Goal: Task Accomplishment & Management: Use online tool/utility

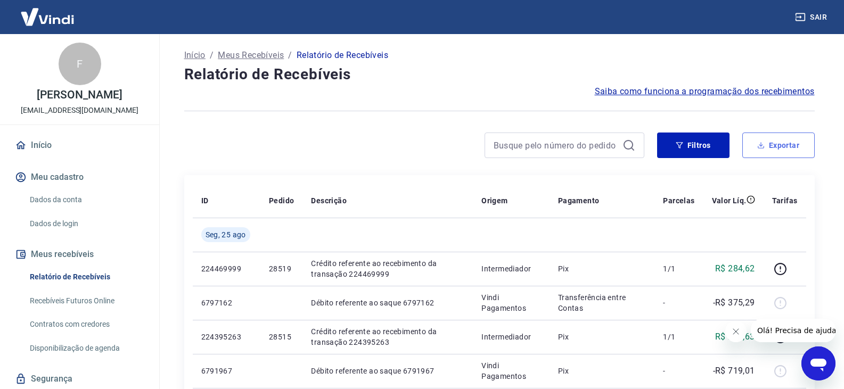
click at [772, 133] on button "Exportar" at bounding box center [778, 146] width 72 height 26
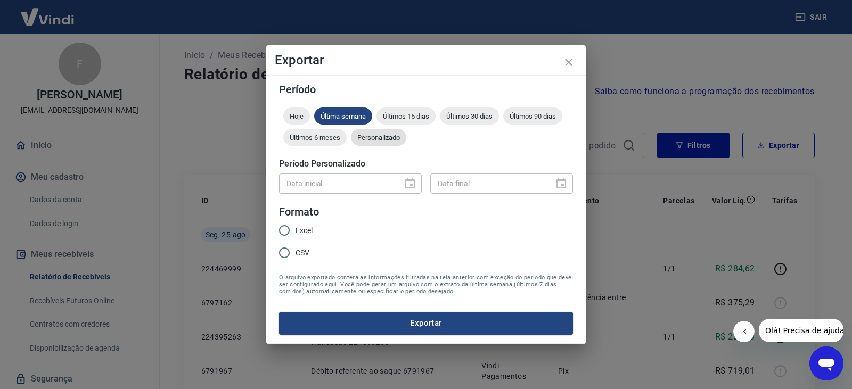
click at [382, 139] on span "Personalizado" at bounding box center [378, 138] width 55 height 8
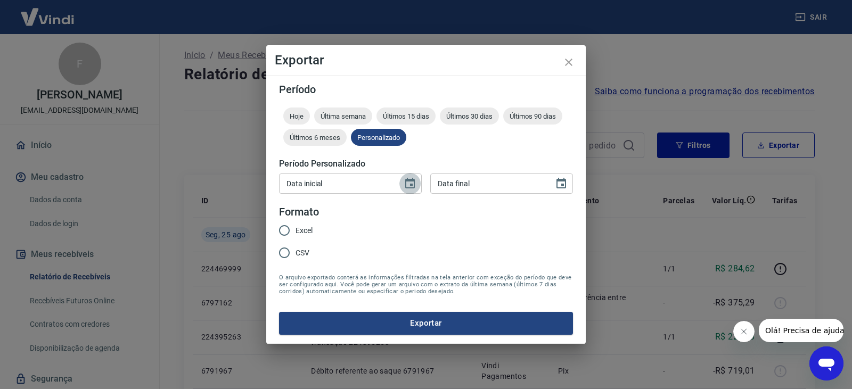
click at [408, 181] on icon "Choose date" at bounding box center [410, 183] width 10 height 11
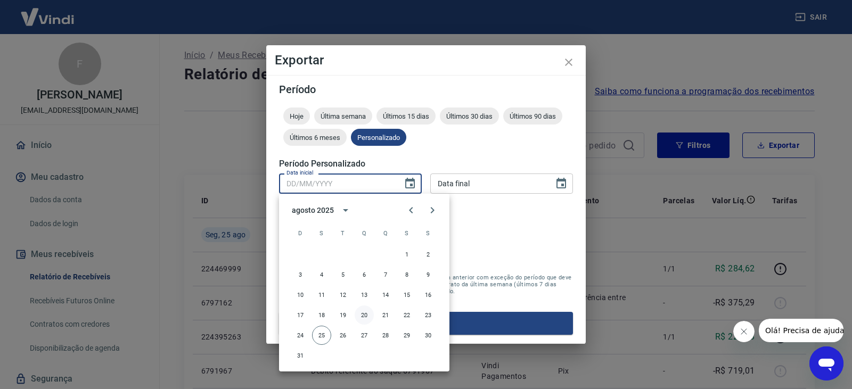
click at [364, 315] on button "20" at bounding box center [363, 314] width 19 height 19
type input "[DATE]"
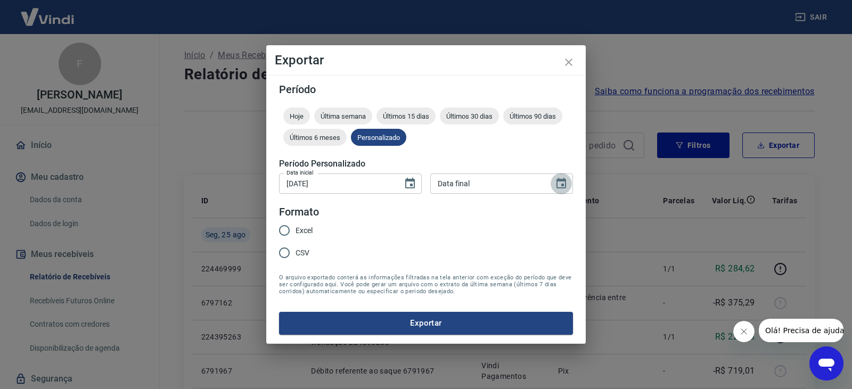
click at [561, 181] on icon "Choose date" at bounding box center [561, 183] width 10 height 11
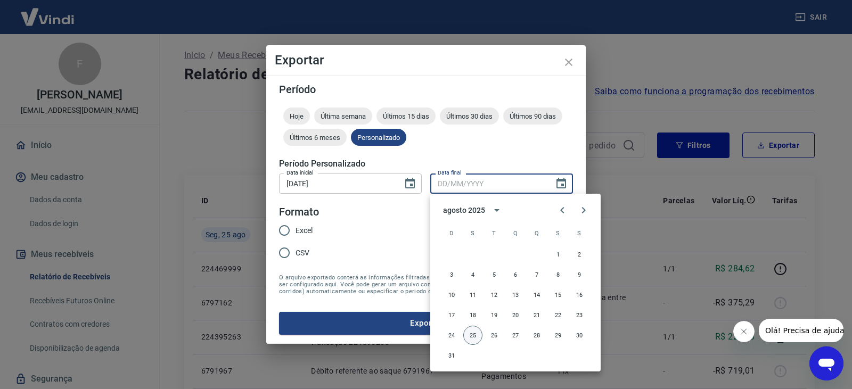
click at [476, 338] on button "25" at bounding box center [472, 335] width 19 height 19
type input "[DATE]"
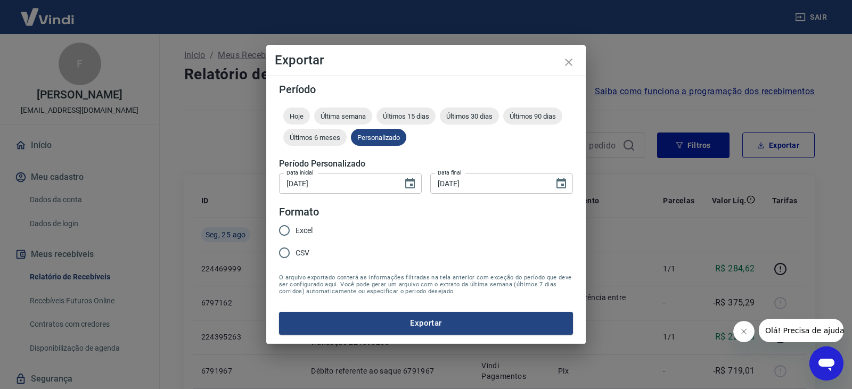
click at [291, 226] on input "Excel" at bounding box center [284, 230] width 22 height 22
radio input "true"
click at [351, 327] on button "Exportar" at bounding box center [426, 323] width 294 height 22
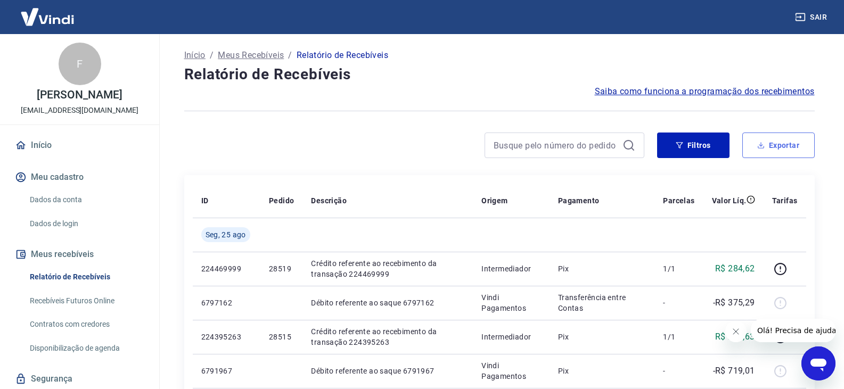
click at [780, 145] on button "Exportar" at bounding box center [778, 146] width 72 height 26
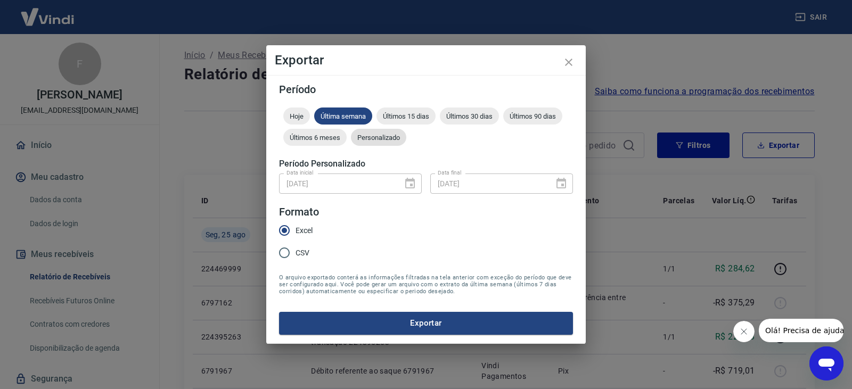
click at [385, 140] on span "Personalizado" at bounding box center [378, 138] width 55 height 8
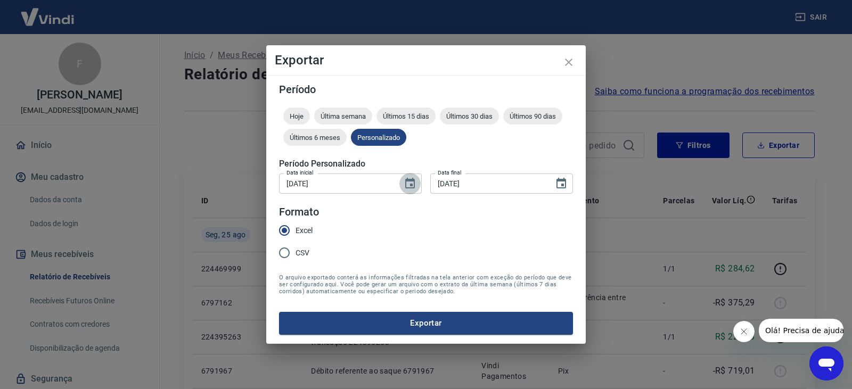
click at [410, 184] on icon "Choose date, selected date is 20 de ago de 2025" at bounding box center [409, 183] width 13 height 13
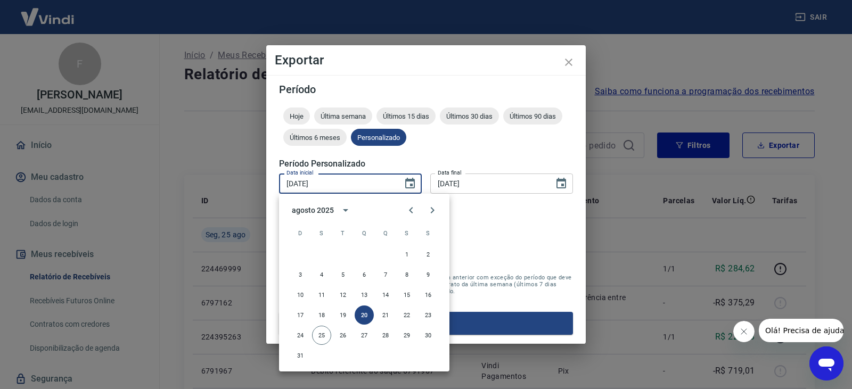
click at [537, 286] on span "O arquivo exportado conterá as informações filtradas na tela anterior com exceç…" at bounding box center [426, 284] width 294 height 21
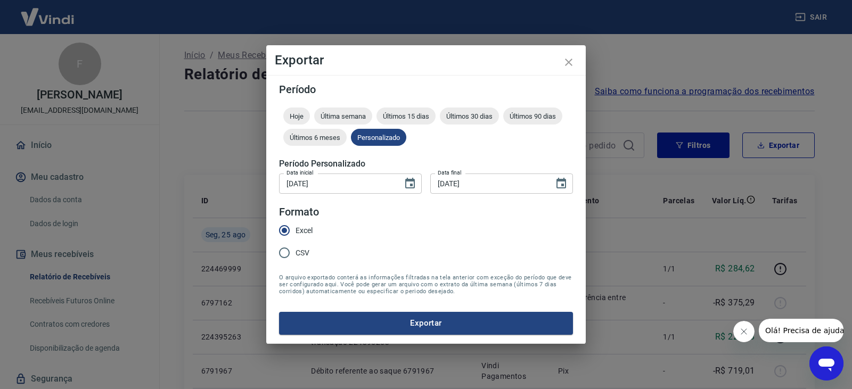
drag, startPoint x: 507, startPoint y: 315, endPoint x: 585, endPoint y: 143, distance: 188.9
click at [588, 166] on div "Exportar Período Hoje Última semana Últimos 15 dias Últimos 30 dias Últimos 90 …" at bounding box center [426, 194] width 852 height 389
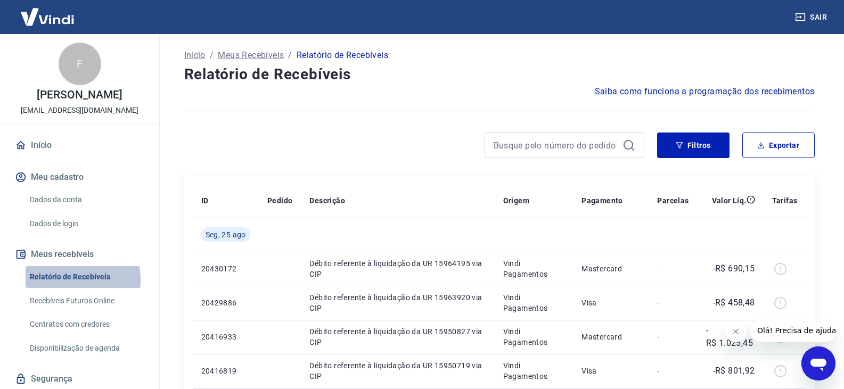
click at [63, 280] on link "Relatório de Recebíveis" at bounding box center [86, 277] width 121 height 22
click at [767, 143] on button "Exportar" at bounding box center [778, 146] width 72 height 26
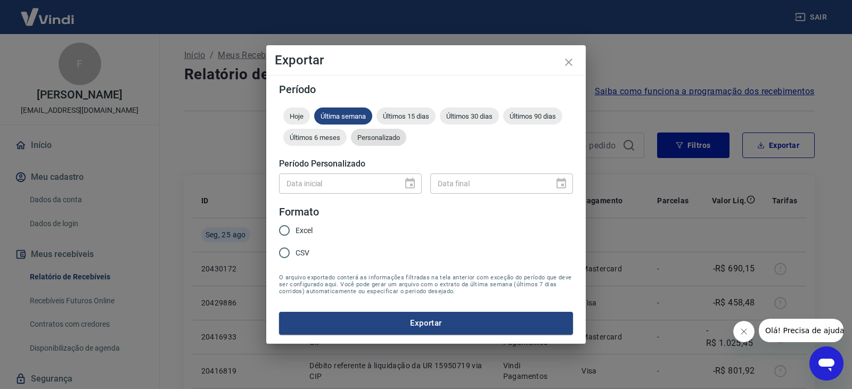
click at [365, 140] on span "Personalizado" at bounding box center [378, 138] width 55 height 8
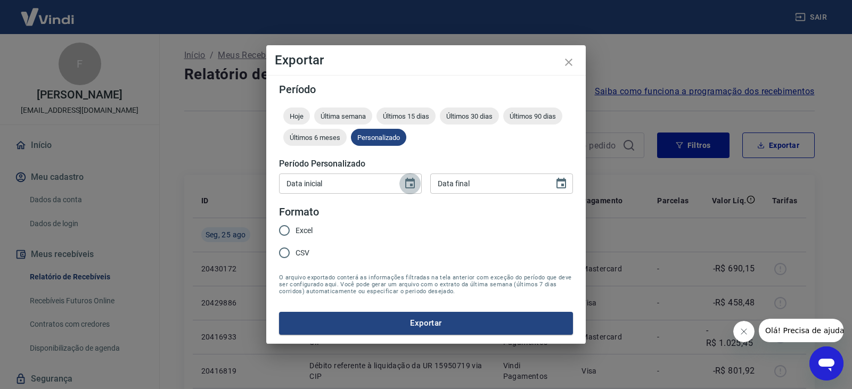
click at [408, 183] on icon "Choose date" at bounding box center [409, 183] width 13 height 13
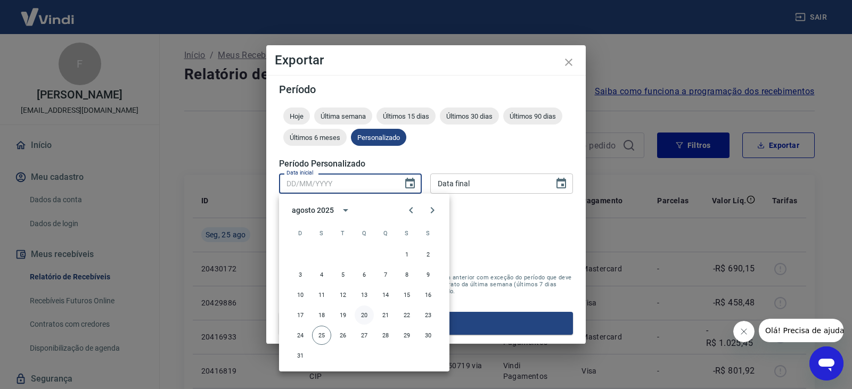
click at [363, 312] on button "20" at bounding box center [363, 314] width 19 height 19
type input "[DATE]"
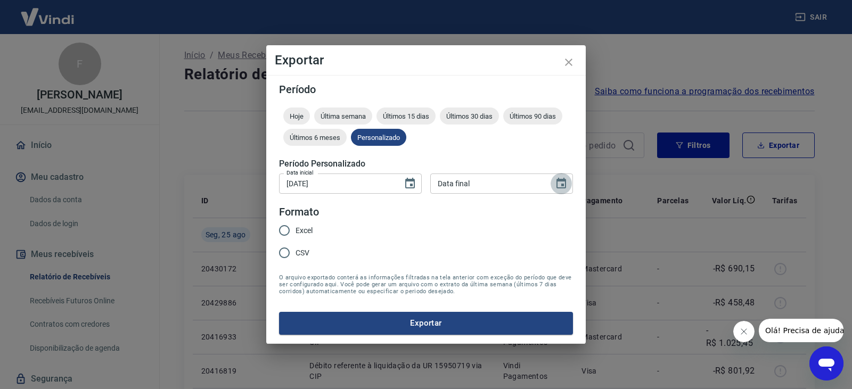
click at [557, 180] on icon "Choose date" at bounding box center [561, 183] width 10 height 11
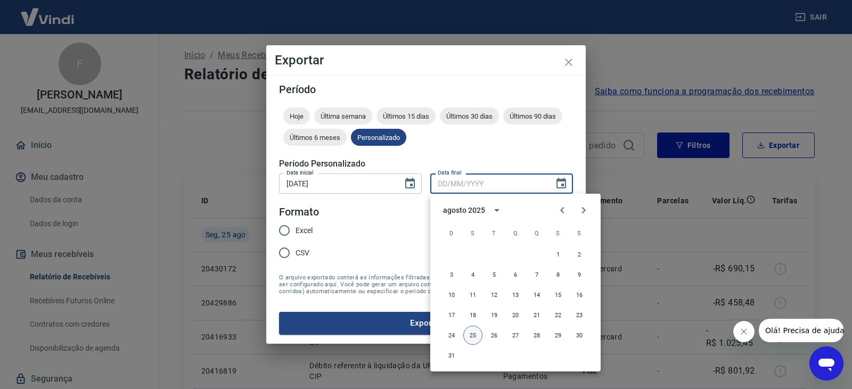
click at [476, 335] on button "25" at bounding box center [472, 335] width 19 height 19
type input "[DATE]"
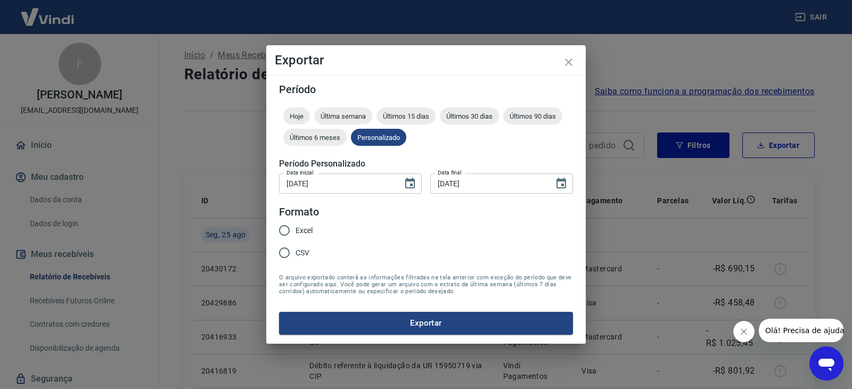
click at [296, 232] on span "Excel" at bounding box center [303, 230] width 17 height 11
click at [295, 232] on input "Excel" at bounding box center [284, 230] width 22 height 22
radio input "true"
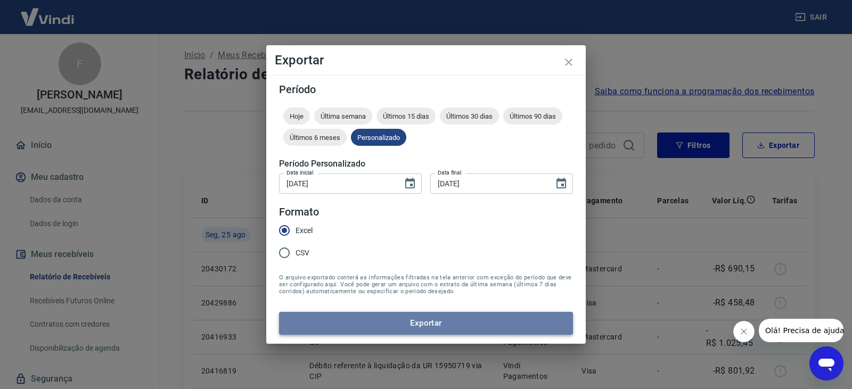
click at [371, 324] on button "Exportar" at bounding box center [426, 323] width 294 height 22
